Goal: Task Accomplishment & Management: Use online tool/utility

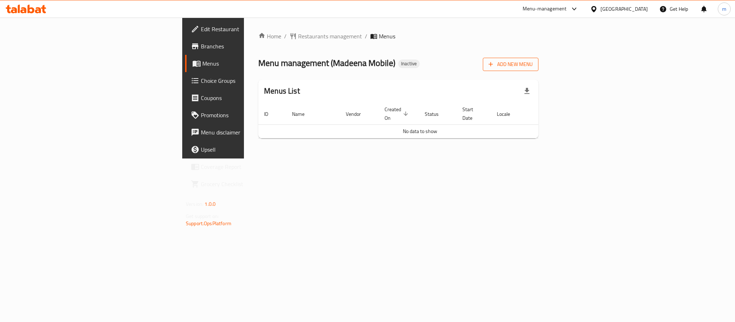
click at [533, 68] on span "Add New Menu" at bounding box center [511, 64] width 44 height 9
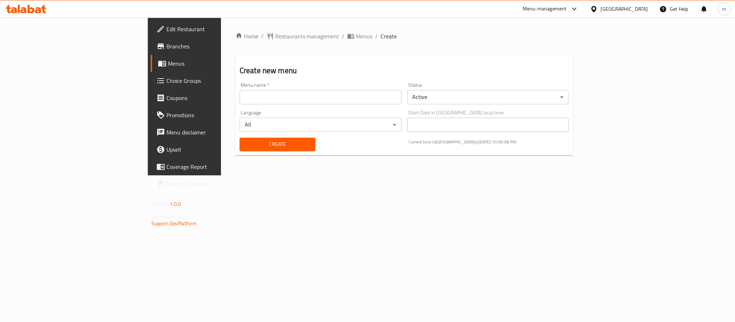
click at [240, 93] on input "text" at bounding box center [321, 97] width 162 height 14
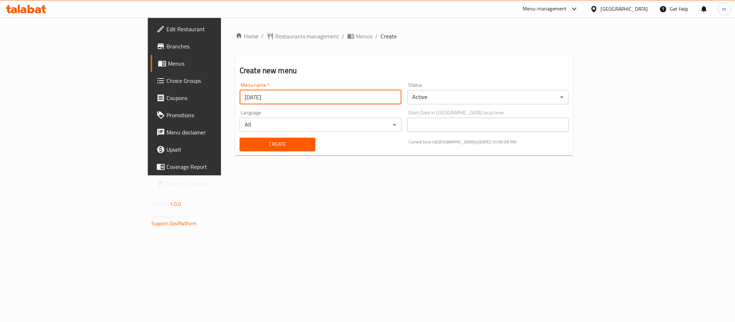
click at [240, 99] on input "7-4-2025" at bounding box center [321, 97] width 162 height 14
type input "[DATE]"
click at [245, 142] on span "Create" at bounding box center [277, 144] width 64 height 9
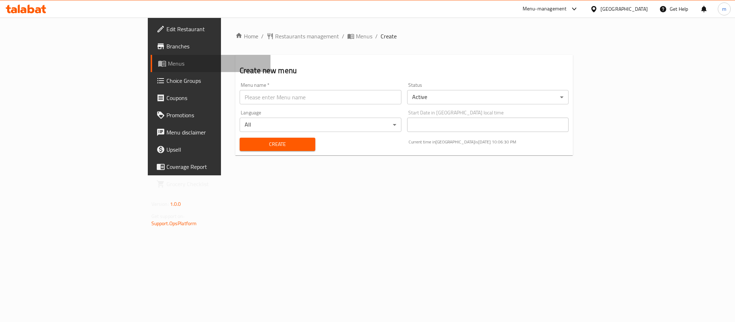
click at [168, 61] on span "Menus" at bounding box center [216, 63] width 97 height 9
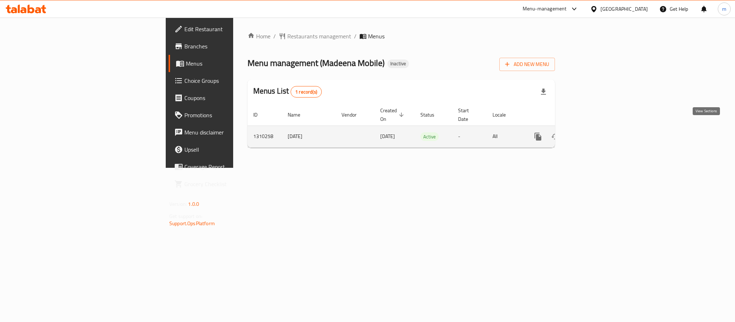
click at [594, 132] on icon "enhanced table" at bounding box center [590, 136] width 9 height 9
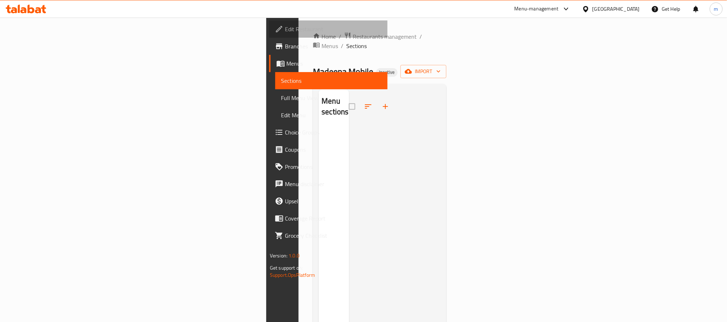
drag, startPoint x: 138, startPoint y: 1, endPoint x: 36, endPoint y: 30, distance: 106.3
click at [285, 30] on span "Edit Restaurant" at bounding box center [333, 29] width 97 height 9
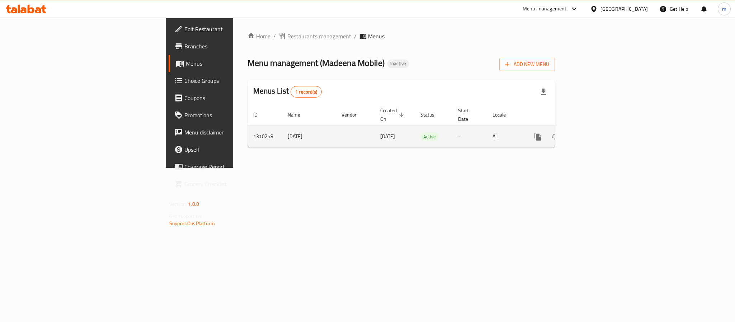
click at [594, 132] on icon "enhanced table" at bounding box center [590, 136] width 9 height 9
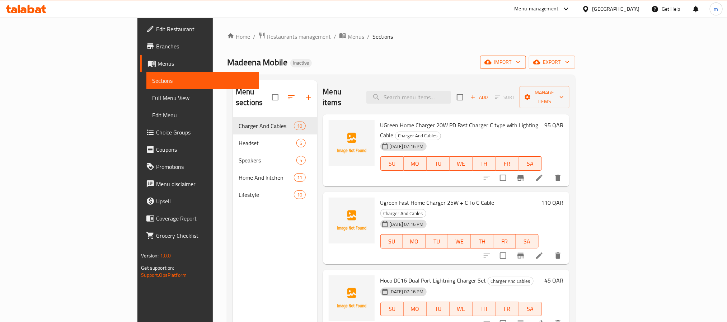
click at [520, 64] on span "import" at bounding box center [503, 62] width 34 height 9
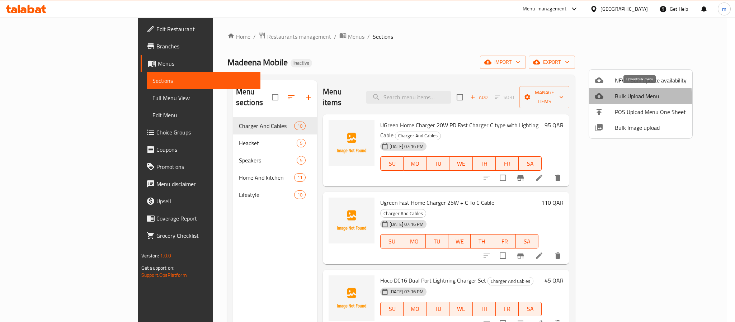
click at [630, 98] on span "Bulk Upload Menu" at bounding box center [651, 96] width 72 height 9
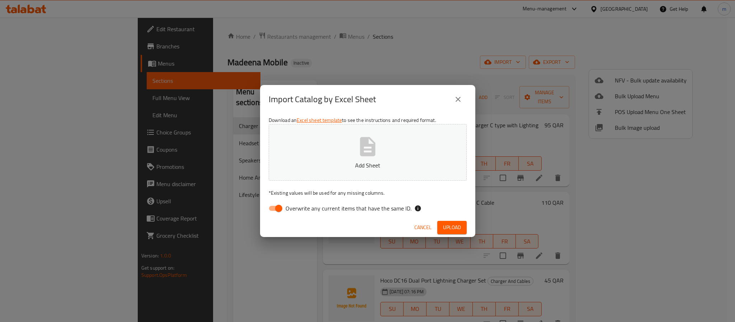
click at [280, 204] on input "Overwrite any current items that have the same ID." at bounding box center [278, 209] width 41 height 14
checkbox input "false"
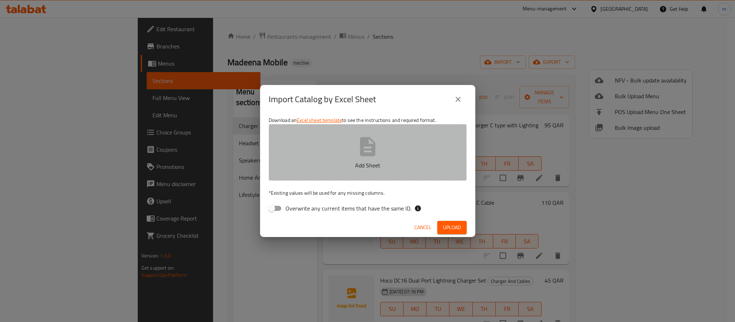
click at [328, 165] on p "Add Sheet" at bounding box center [368, 165] width 176 height 9
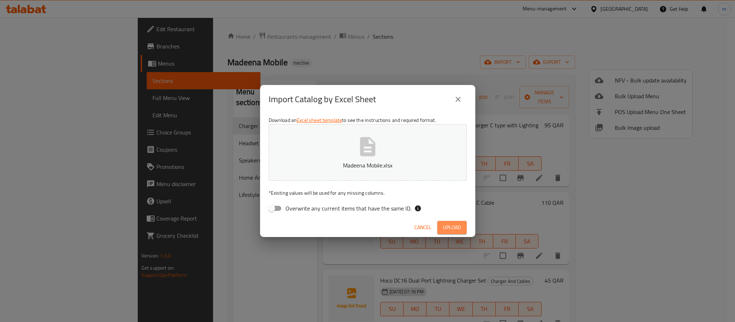
click at [457, 226] on span "Upload" at bounding box center [452, 227] width 18 height 9
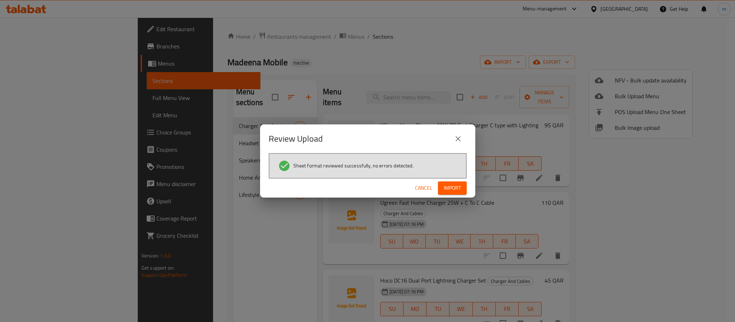
click at [454, 187] on span "Import" at bounding box center [452, 188] width 17 height 9
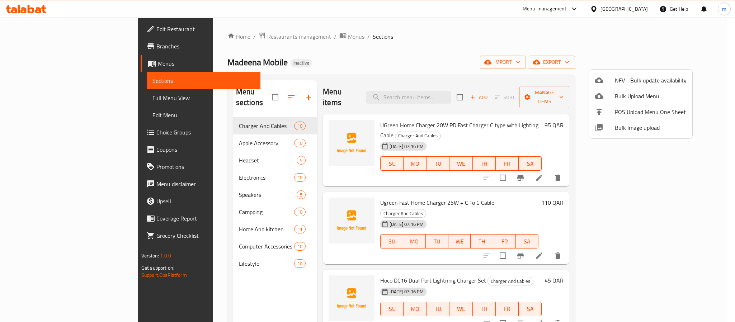
click at [37, 98] on div at bounding box center [367, 161] width 735 height 322
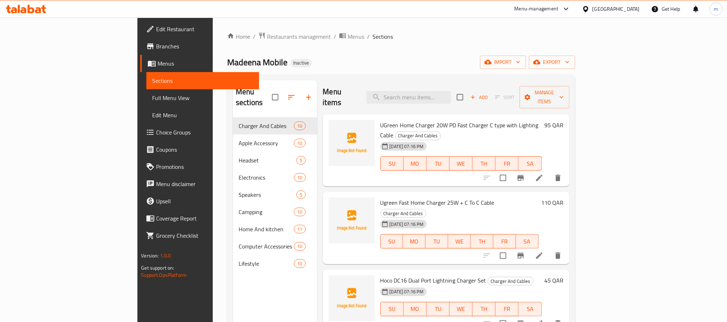
click at [152, 98] on span "Full Menu View" at bounding box center [202, 98] width 101 height 9
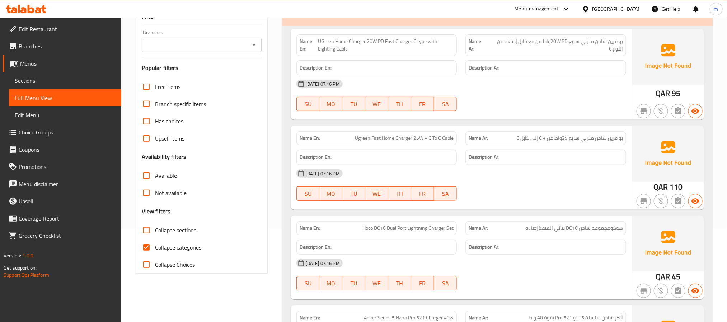
scroll to position [108, 0]
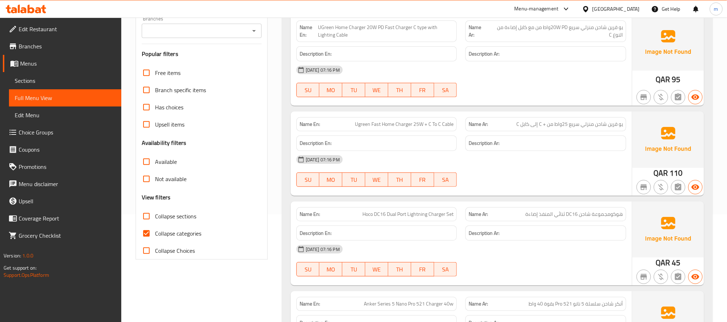
click at [148, 236] on input "Collapse categories" at bounding box center [146, 233] width 17 height 17
checkbox input "false"
click at [146, 219] on input "Collapse sections" at bounding box center [146, 216] width 17 height 17
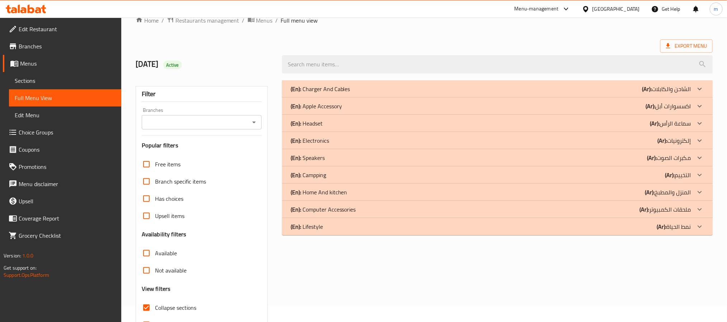
scroll to position [6, 0]
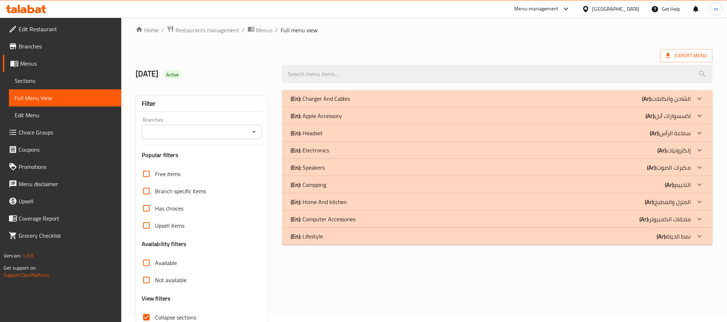
click at [330, 112] on p "(En): Apple Accessory" at bounding box center [316, 116] width 51 height 9
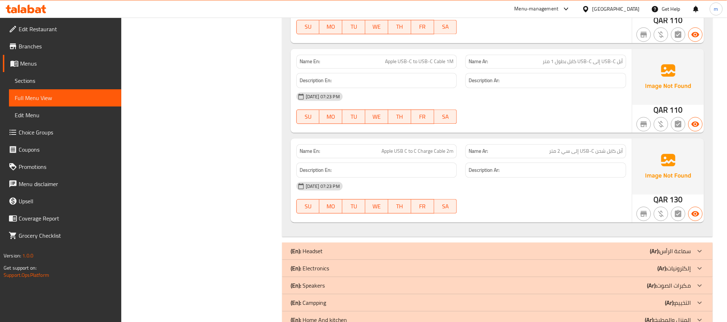
scroll to position [875, 0]
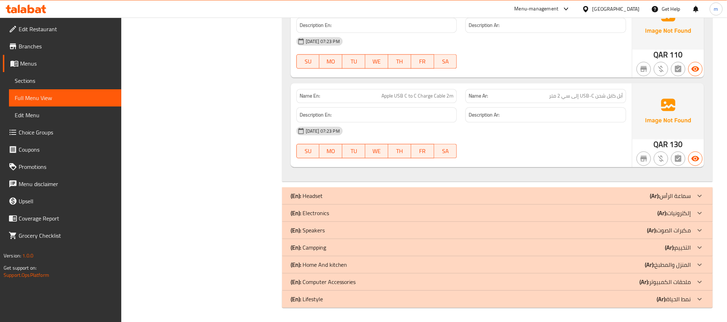
click at [323, 285] on p "(En): Computer Accessories" at bounding box center [323, 282] width 65 height 9
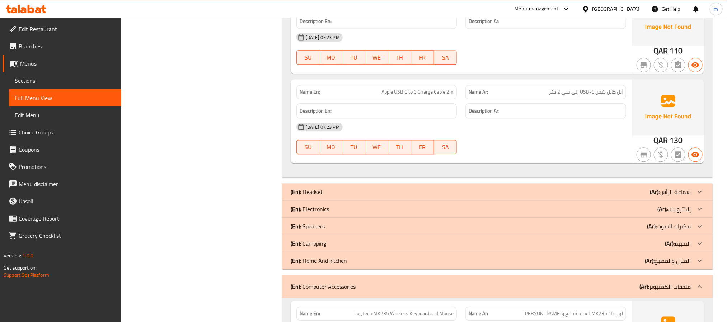
click at [314, 247] on p "(En): Campping" at bounding box center [309, 243] width 36 height 9
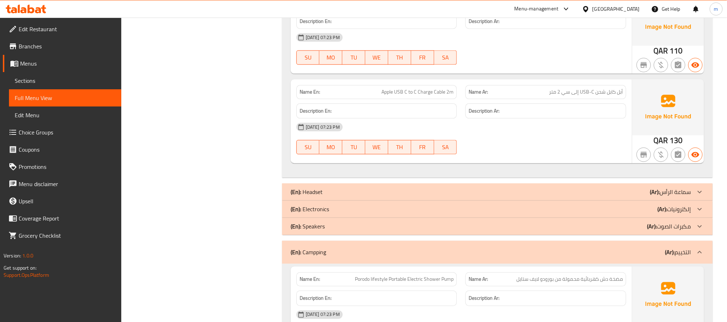
click at [318, 212] on p "(En): Electronics" at bounding box center [310, 209] width 38 height 9
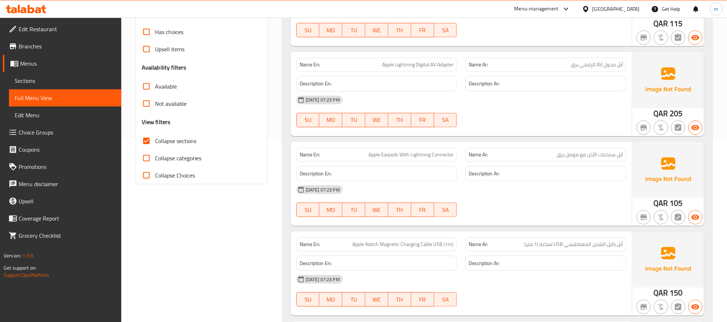
scroll to position [0, 0]
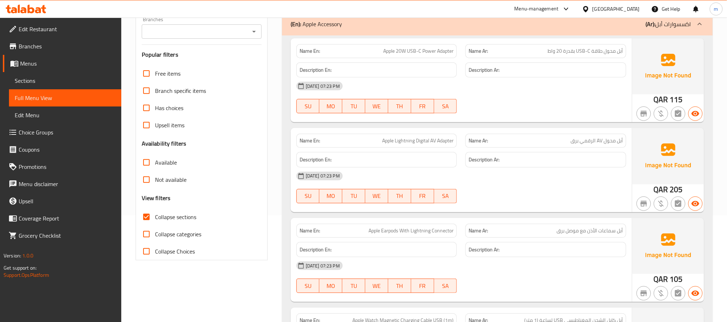
scroll to position [108, 0]
click at [148, 217] on input "Collapse sections" at bounding box center [146, 216] width 17 height 17
checkbox input "false"
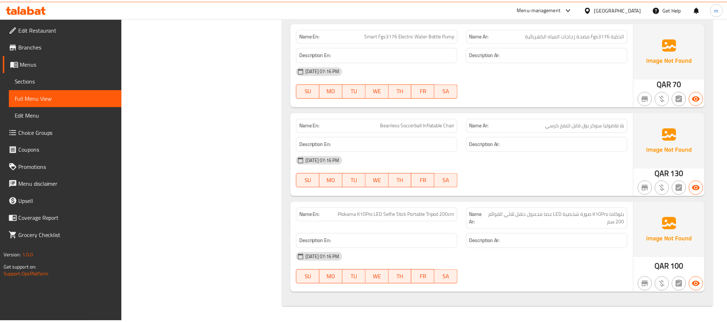
scroll to position [0, 0]
